Goal: Task Accomplishment & Management: Complete application form

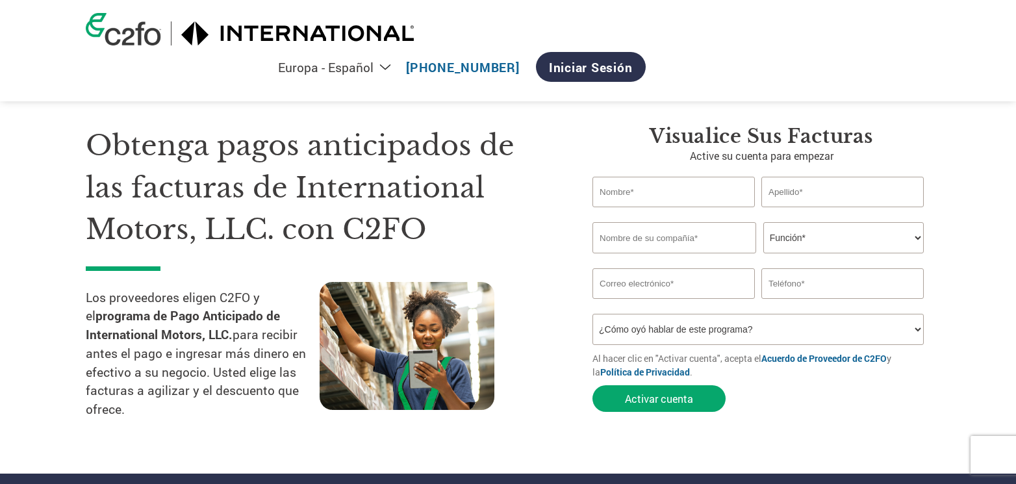
select select "es-ES"
click at [649, 194] on input "text" at bounding box center [673, 192] width 162 height 31
type input "[PERSON_NAME]"
click at [790, 192] on input "text" at bounding box center [842, 192] width 162 height 31
type input "[PERSON_NAME]"
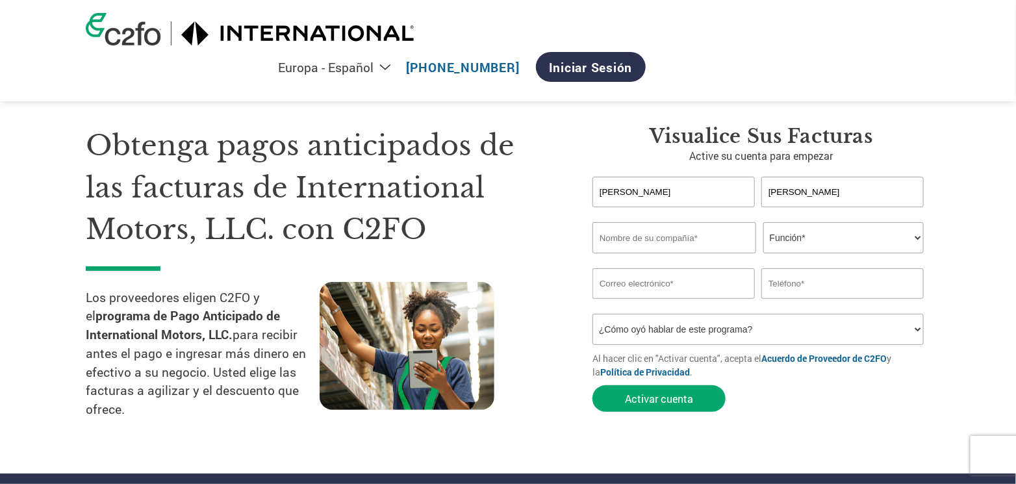
click at [649, 240] on input "text" at bounding box center [674, 237] width 164 height 31
type input "Truck Lite"
type input "[EMAIL_ADDRESS][DOMAIN_NAME]"
type input "2431147084"
click at [825, 238] on select "Función* Director financiero Interventor Gestor de créditos Director de finanza…" at bounding box center [843, 237] width 160 height 31
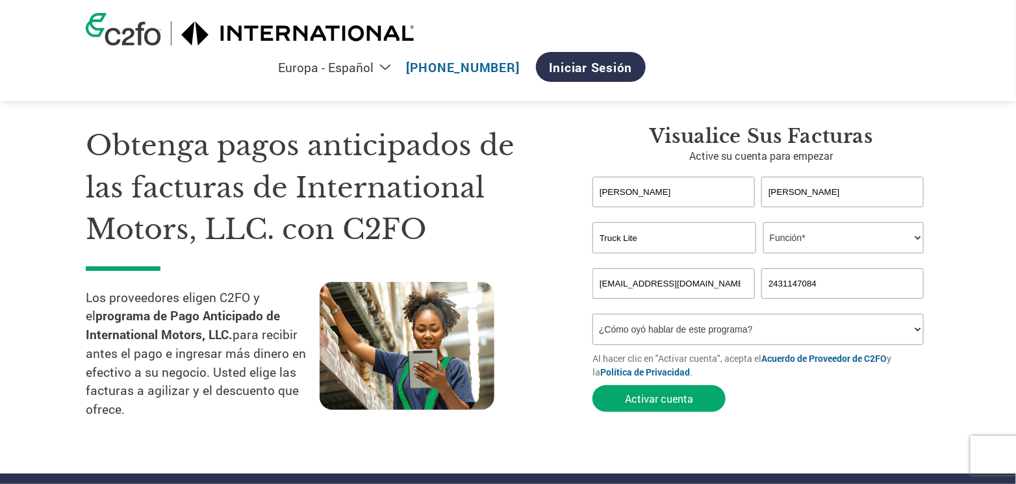
select select "ACCOUNTING"
click at [763, 222] on select "Función* Director financiero Interventor Gestor de créditos Director de finanza…" at bounding box center [843, 237] width 160 height 31
click at [664, 339] on select "¿Cómo oyó hablar de este programa? Recibió una carta Correo electrónico Redes s…" at bounding box center [757, 329] width 331 height 31
click at [575, 382] on div "Visualice sus facturas Active su cuenta para empezar Alejandro Romero Invalid f…" at bounding box center [751, 278] width 357 height 307
click at [646, 397] on button "Activar cuenta" at bounding box center [658, 398] width 133 height 27
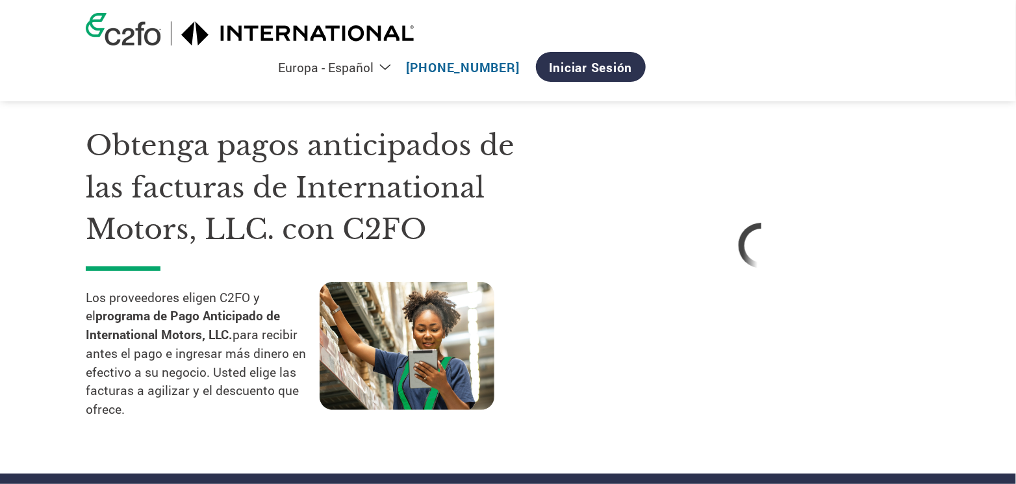
select select "es-ES"
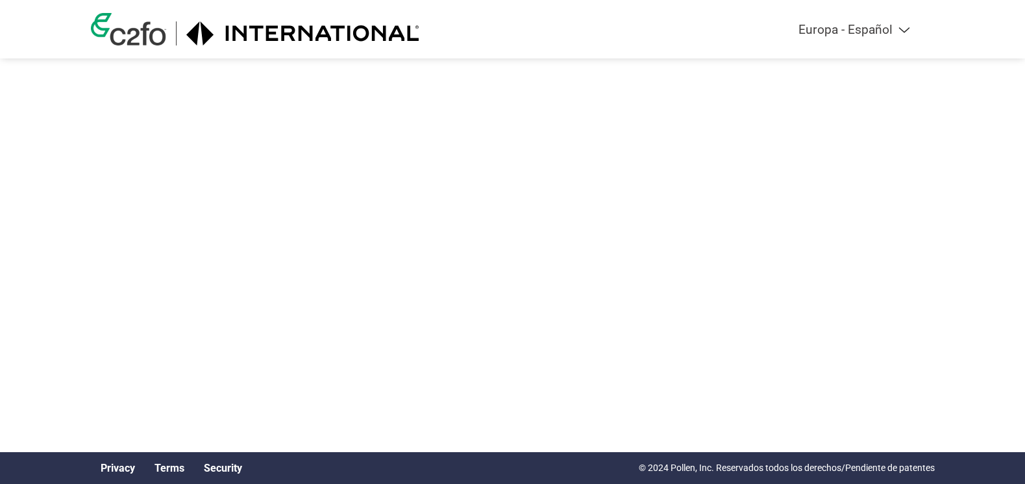
select select "es-ES"
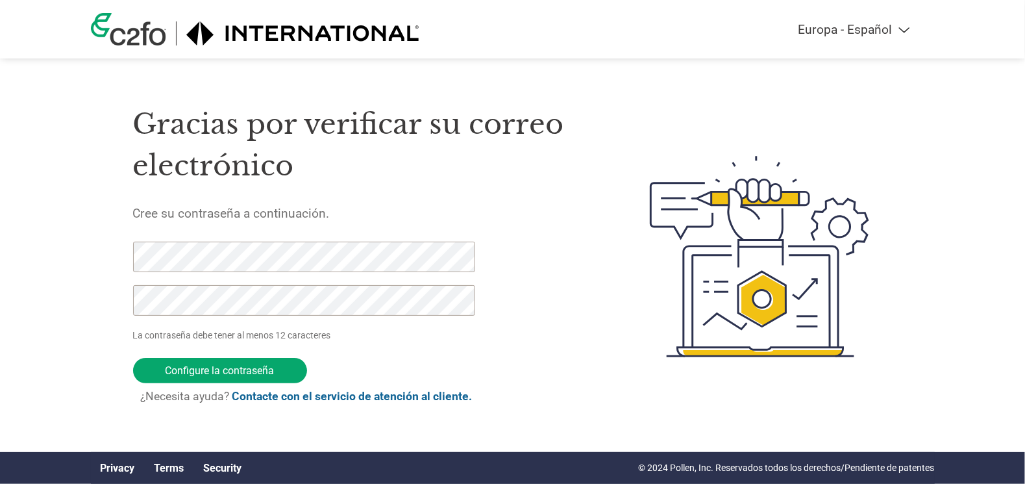
click at [536, 312] on div "Gracias por verificar su correo electrónico Cree su contraseña a continuación. …" at bounding box center [361, 256] width 456 height 344
click at [236, 369] on input "Configure la contraseña" at bounding box center [220, 370] width 174 height 25
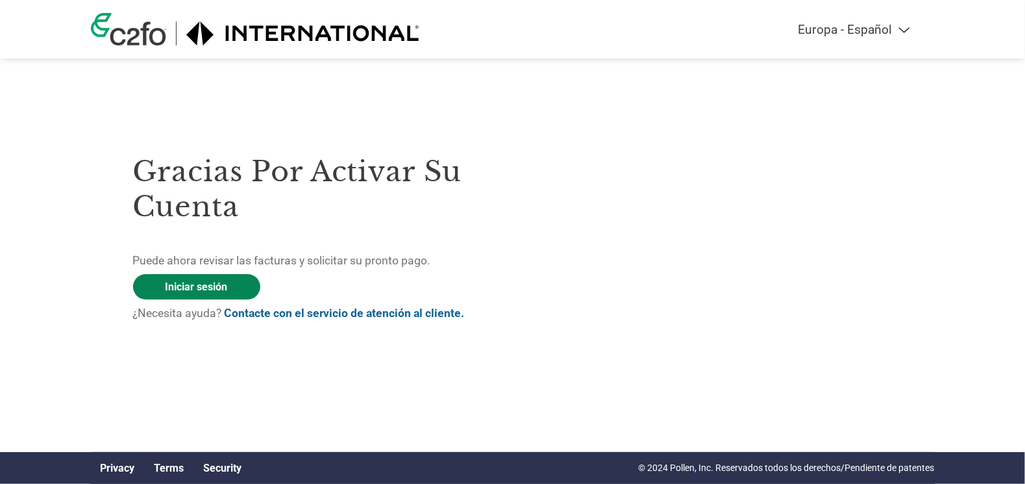
click at [195, 285] on link "Iniciar sesión" at bounding box center [196, 286] width 127 height 25
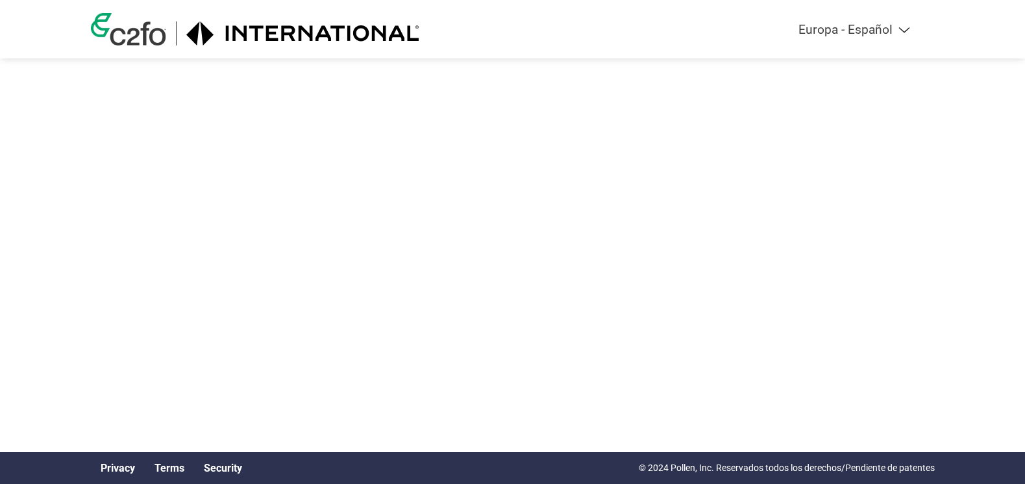
select select "es-ES"
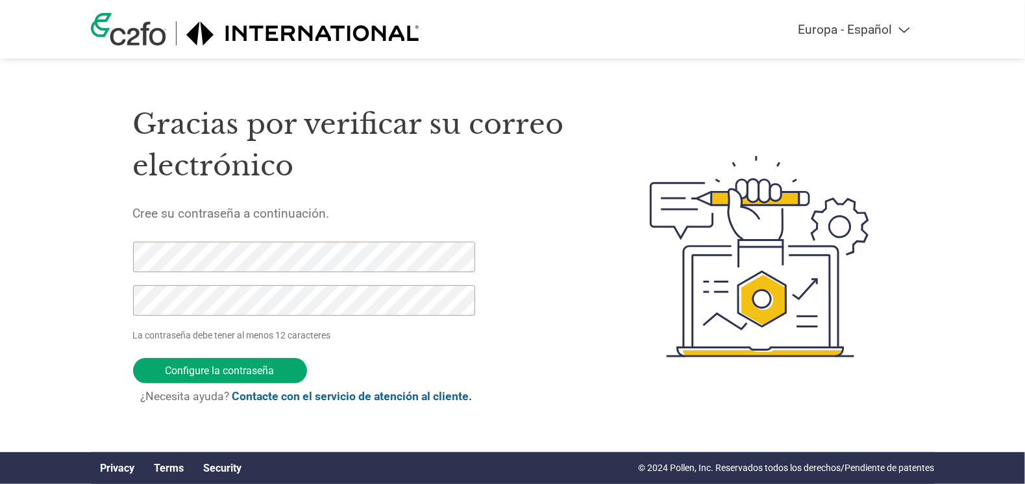
click at [507, 160] on h1 "Gracias por verificar su correo electrónico" at bounding box center [361, 145] width 456 height 84
click at [238, 34] on img at bounding box center [303, 33] width 234 height 24
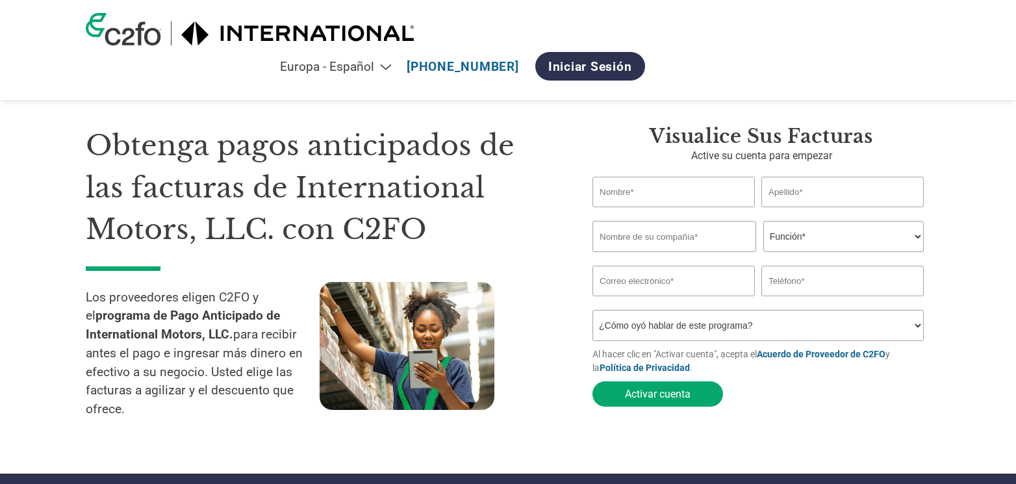
select select "es-ES"
click at [645, 52] on link "Iniciar sesión" at bounding box center [590, 66] width 110 height 29
